Goal: Communication & Community: Share content

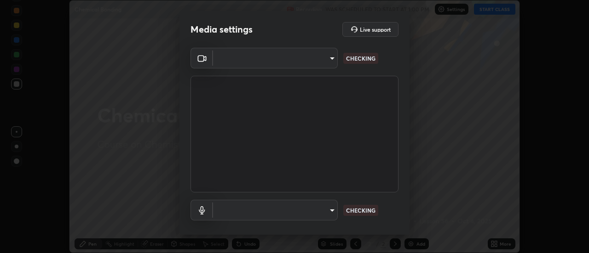
scroll to position [253, 589]
type input "f16fbe516b6147a1ac4191aee8facbb3e180d546ae02075dc343932be31aee79"
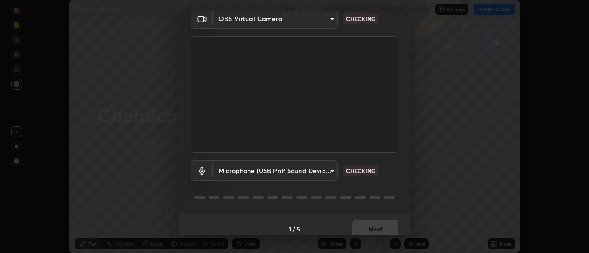
scroll to position [48, 0]
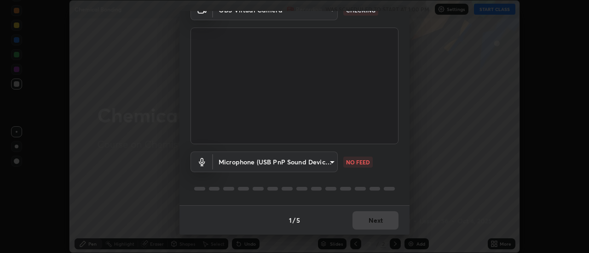
click at [211, 190] on div at bounding box center [214, 189] width 11 height 4
click at [226, 165] on body "Erase all Chemical Bonding Recording WAS SCHEDULED TO START AT 1:00 PM Settings…" at bounding box center [294, 126] width 589 height 253
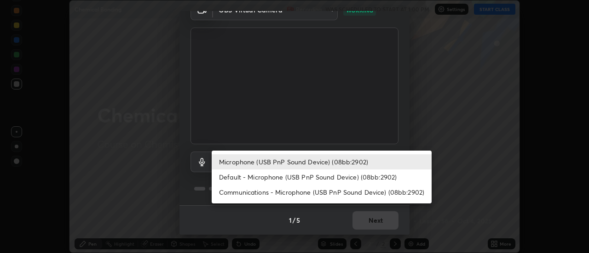
click at [227, 178] on li "Default - Microphone (USB PnP Sound Device) (08bb:2902)" at bounding box center [322, 177] width 220 height 15
type input "default"
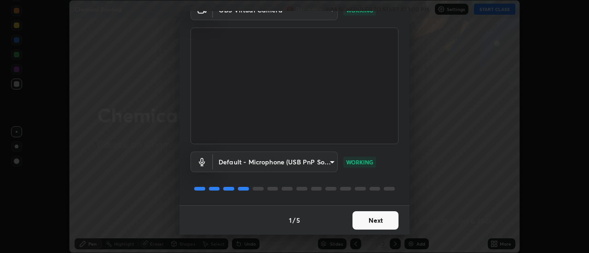
click at [367, 219] on button "Next" at bounding box center [375, 221] width 46 height 18
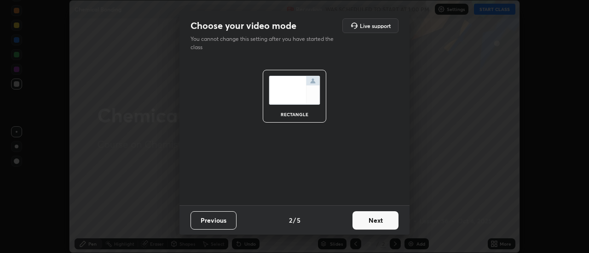
click at [374, 221] on button "Next" at bounding box center [375, 221] width 46 height 18
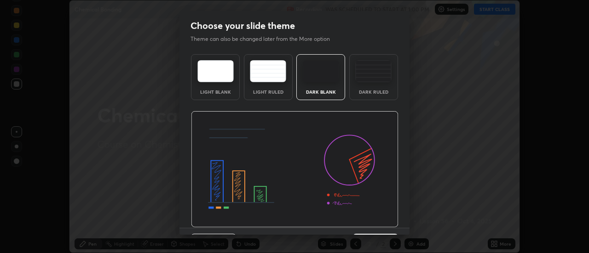
scroll to position [23, 0]
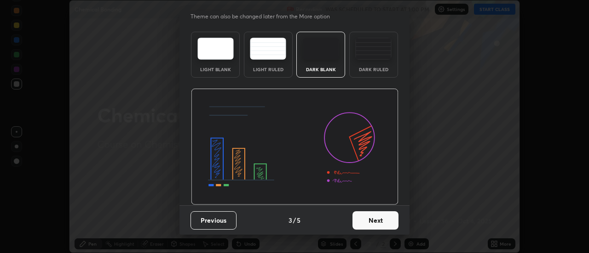
click at [376, 215] on button "Next" at bounding box center [375, 221] width 46 height 18
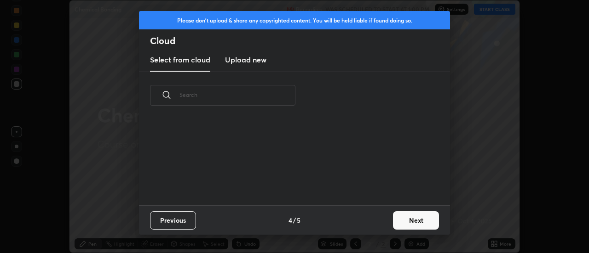
scroll to position [86, 295]
click at [404, 221] on button "Next" at bounding box center [416, 221] width 46 height 18
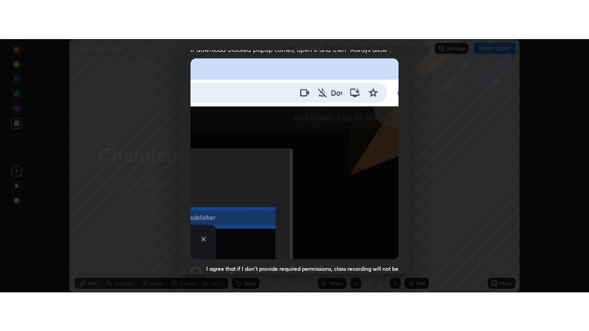
scroll to position [236, 0]
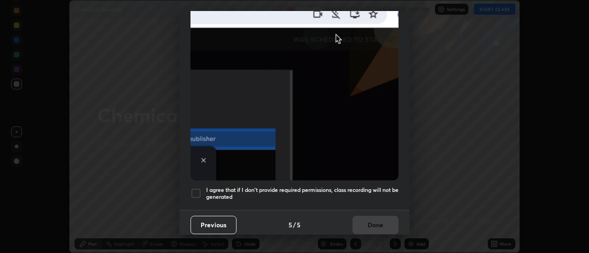
click at [219, 187] on h5 "I agree that if I don't provide required permissions, class recording will not …" at bounding box center [302, 194] width 192 height 14
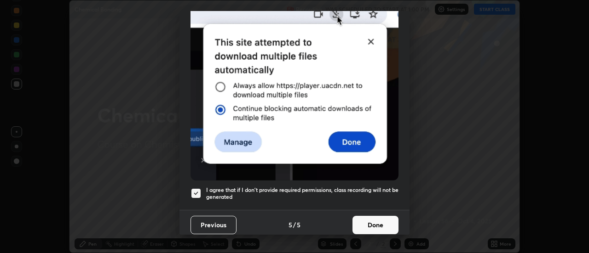
click at [198, 189] on div at bounding box center [195, 193] width 11 height 11
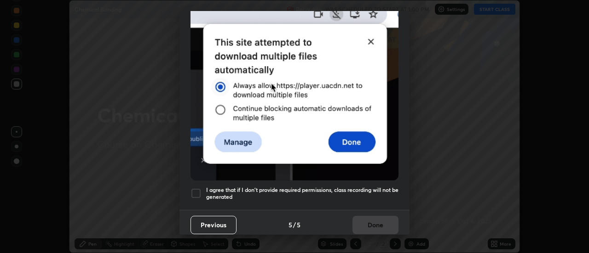
click at [199, 188] on div at bounding box center [195, 193] width 11 height 11
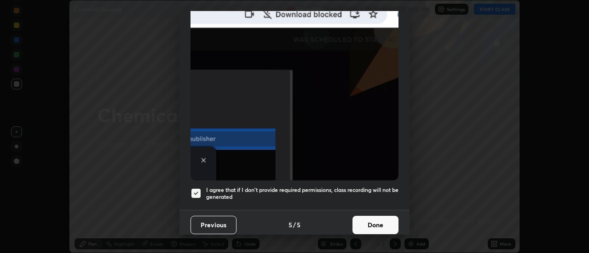
click at [364, 224] on button "Done" at bounding box center [375, 225] width 46 height 18
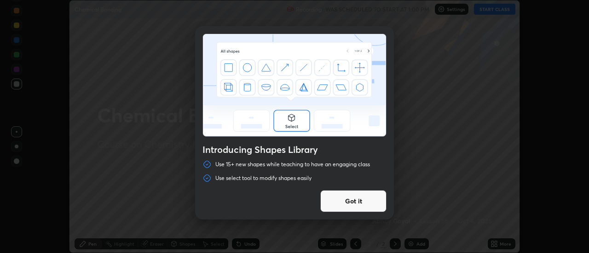
click at [346, 200] on button "Got it" at bounding box center [353, 201] width 66 height 22
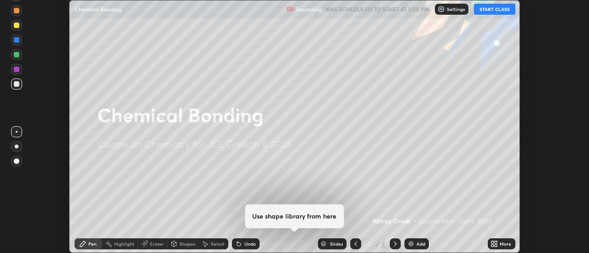
click at [486, 9] on button "START CLASS" at bounding box center [494, 9] width 41 height 11
click at [493, 242] on icon at bounding box center [492, 243] width 2 height 2
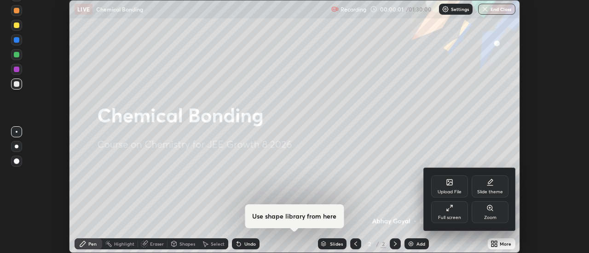
click at [444, 212] on div "Full screen" at bounding box center [449, 212] width 37 height 22
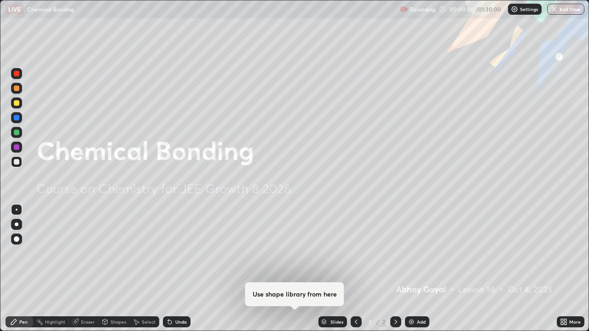
scroll to position [331, 589]
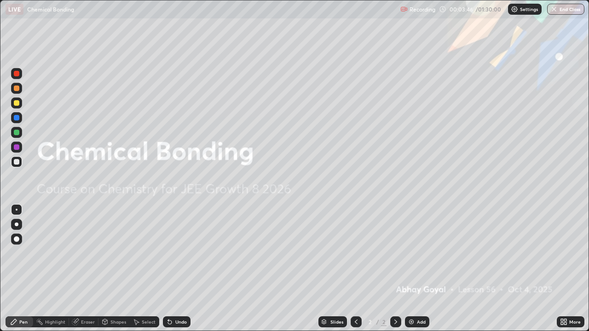
click at [418, 253] on div "Add" at bounding box center [421, 322] width 9 height 5
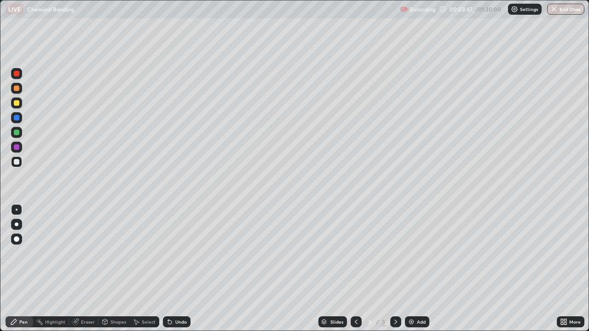
click at [417, 253] on div "Add" at bounding box center [421, 322] width 9 height 5
click at [178, 253] on div "Undo" at bounding box center [181, 322] width 12 height 5
click at [417, 253] on div "Add" at bounding box center [421, 322] width 9 height 5
click at [17, 164] on div at bounding box center [17, 162] width 6 height 6
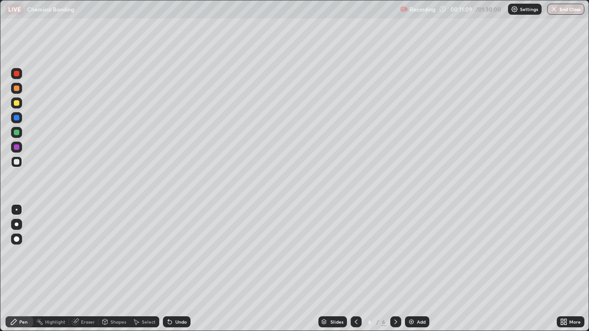
click at [425, 253] on div "Add" at bounding box center [417, 321] width 24 height 11
click at [415, 253] on div "Add" at bounding box center [417, 321] width 24 height 11
click at [14, 147] on div at bounding box center [17, 147] width 6 height 6
click at [183, 253] on div "Undo" at bounding box center [181, 322] width 12 height 5
click at [177, 253] on div "Undo" at bounding box center [181, 322] width 12 height 5
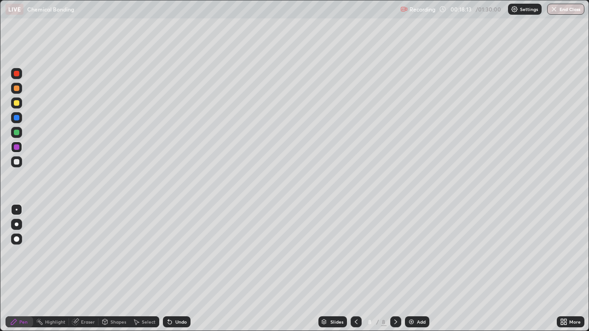
click at [178, 253] on div "Undo" at bounding box center [181, 322] width 12 height 5
click at [354, 253] on icon at bounding box center [355, 321] width 7 height 7
click at [390, 253] on div at bounding box center [395, 322] width 11 height 18
click at [417, 253] on div "Add" at bounding box center [417, 321] width 24 height 11
click at [17, 162] on div at bounding box center [17, 162] width 6 height 6
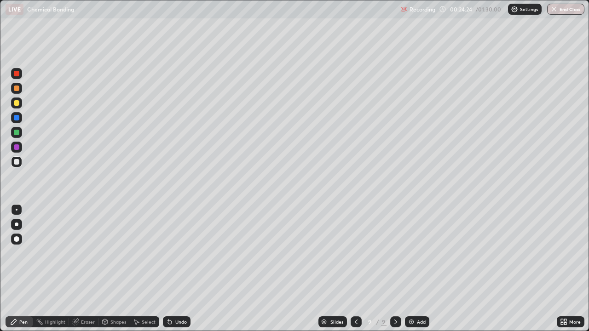
click at [418, 253] on div "Add" at bounding box center [421, 322] width 9 height 5
click at [17, 132] on div at bounding box center [17, 133] width 6 height 6
click at [178, 253] on div "Undo" at bounding box center [181, 322] width 12 height 5
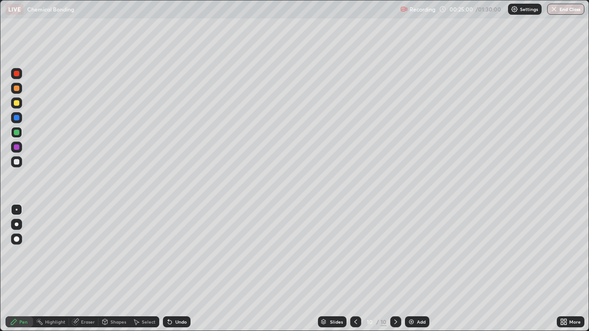
click at [179, 253] on div "Undo" at bounding box center [181, 322] width 12 height 5
click at [176, 253] on div "Undo" at bounding box center [181, 322] width 12 height 5
click at [180, 253] on div "Undo" at bounding box center [181, 322] width 12 height 5
click at [15, 162] on div at bounding box center [17, 162] width 6 height 6
click at [17, 148] on div at bounding box center [17, 147] width 6 height 6
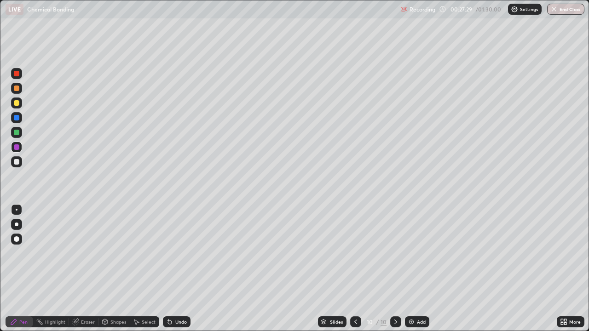
click at [15, 118] on div at bounding box center [17, 118] width 6 height 6
click at [418, 253] on div "Add" at bounding box center [421, 322] width 9 height 5
click at [16, 104] on div at bounding box center [17, 103] width 6 height 6
click at [18, 163] on div at bounding box center [17, 162] width 6 height 6
click at [15, 146] on div at bounding box center [17, 147] width 6 height 6
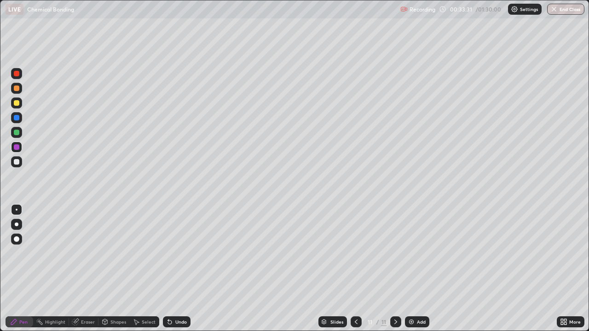
click at [18, 165] on div at bounding box center [16, 161] width 11 height 11
click at [18, 161] on div at bounding box center [17, 162] width 6 height 6
click at [17, 130] on div at bounding box center [17, 133] width 6 height 6
click at [178, 253] on div "Undo" at bounding box center [181, 322] width 12 height 5
click at [176, 253] on div "Undo" at bounding box center [181, 322] width 12 height 5
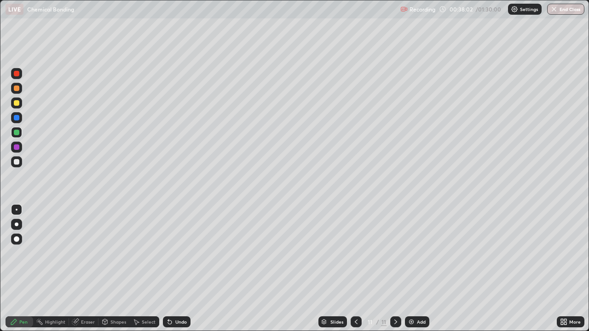
click at [173, 253] on div "Undo" at bounding box center [177, 321] width 28 height 11
click at [175, 253] on div "Undo" at bounding box center [181, 322] width 12 height 5
click at [176, 253] on div "Undo" at bounding box center [181, 322] width 12 height 5
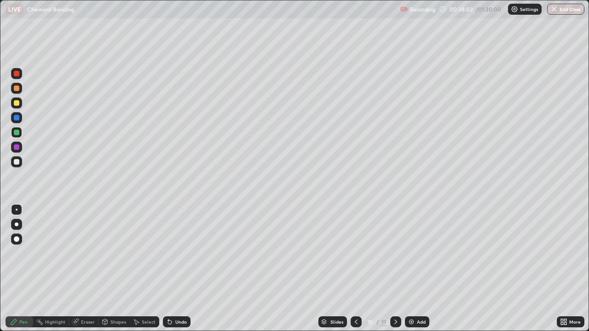
click at [175, 253] on div "Undo" at bounding box center [177, 321] width 28 height 11
click at [414, 253] on img at bounding box center [411, 321] width 7 height 7
click at [17, 162] on div at bounding box center [17, 162] width 6 height 6
click at [13, 152] on div at bounding box center [16, 147] width 11 height 15
click at [144, 253] on div "Select" at bounding box center [149, 322] width 14 height 5
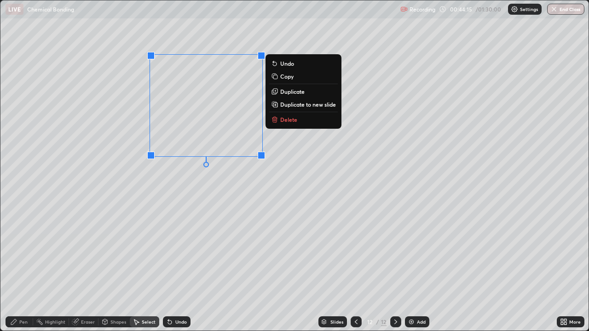
click at [290, 91] on p "Duplicate" at bounding box center [292, 91] width 24 height 7
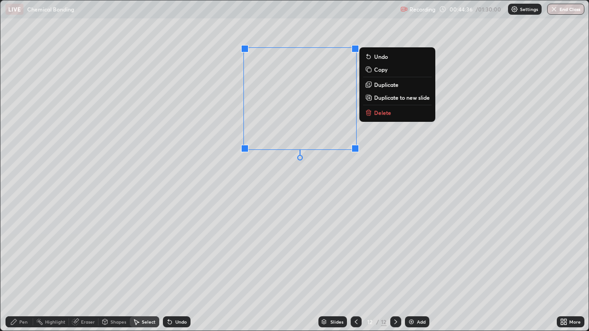
click at [176, 199] on div "0 ° Undo Copy Duplicate Duplicate to new slide Delete" at bounding box center [294, 165] width 588 height 330
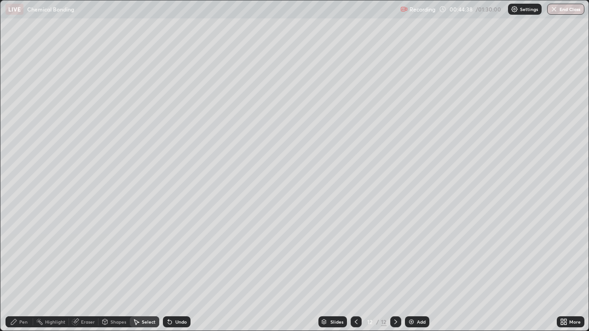
click at [29, 253] on div "Pen" at bounding box center [20, 321] width 28 height 11
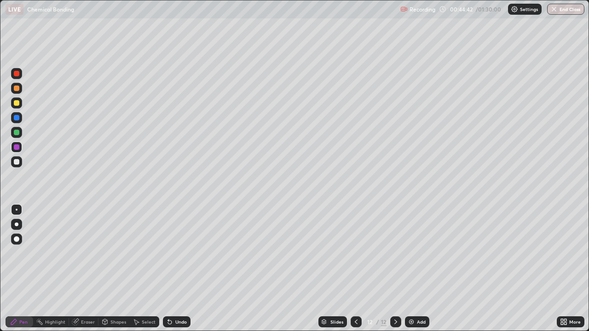
click at [18, 163] on div at bounding box center [17, 162] width 6 height 6
click at [16, 149] on div at bounding box center [17, 147] width 6 height 6
click at [424, 253] on div "Add" at bounding box center [417, 321] width 24 height 11
click at [17, 166] on div at bounding box center [16, 161] width 11 height 11
click at [14, 102] on div at bounding box center [17, 103] width 6 height 6
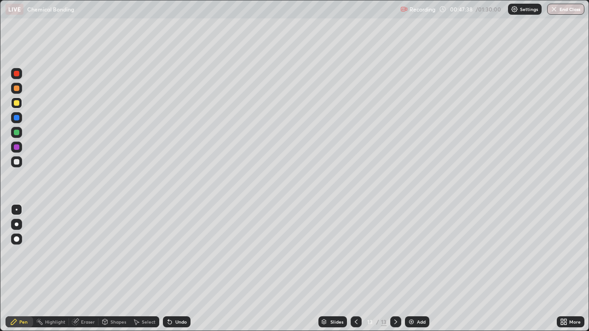
click at [16, 137] on div at bounding box center [16, 132] width 11 height 11
click at [20, 101] on div at bounding box center [16, 103] width 11 height 11
click at [176, 253] on div "Undo" at bounding box center [181, 322] width 12 height 5
click at [179, 253] on div "Undo" at bounding box center [181, 322] width 12 height 5
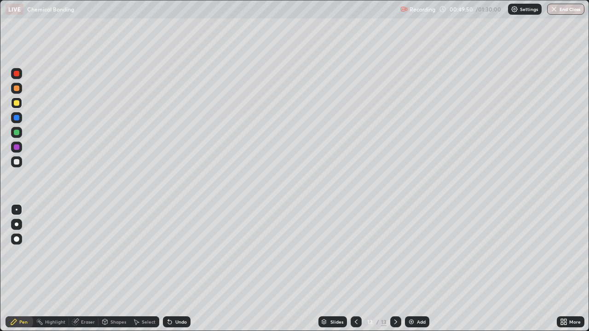
click at [180, 253] on div "Undo" at bounding box center [181, 322] width 12 height 5
click at [183, 253] on div "Undo" at bounding box center [181, 322] width 12 height 5
click at [179, 253] on div "Undo" at bounding box center [181, 322] width 12 height 5
click at [180, 253] on div "Undo" at bounding box center [181, 322] width 12 height 5
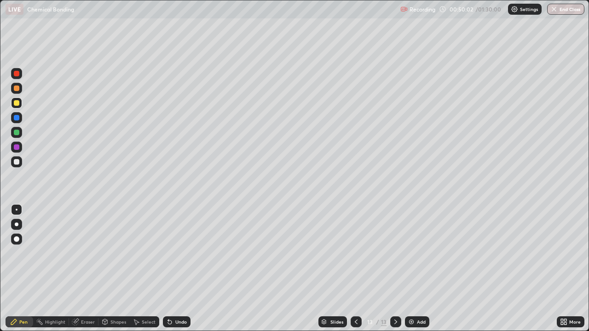
click at [15, 160] on div at bounding box center [17, 162] width 6 height 6
click at [175, 253] on div "Undo" at bounding box center [181, 322] width 12 height 5
click at [425, 253] on div "Add" at bounding box center [417, 321] width 24 height 11
click at [355, 253] on icon at bounding box center [355, 321] width 7 height 7
click at [569, 253] on div "More" at bounding box center [575, 322] width 12 height 5
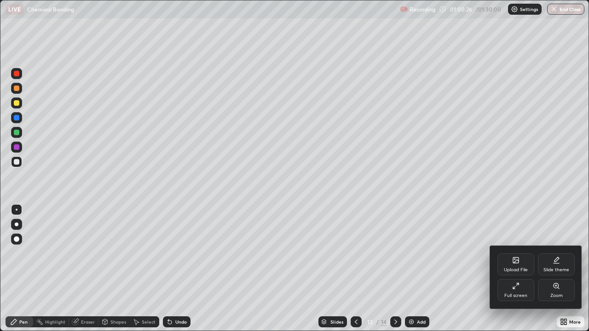
click at [580, 253] on div at bounding box center [294, 165] width 589 height 331
